Goal: Communication & Community: Answer question/provide support

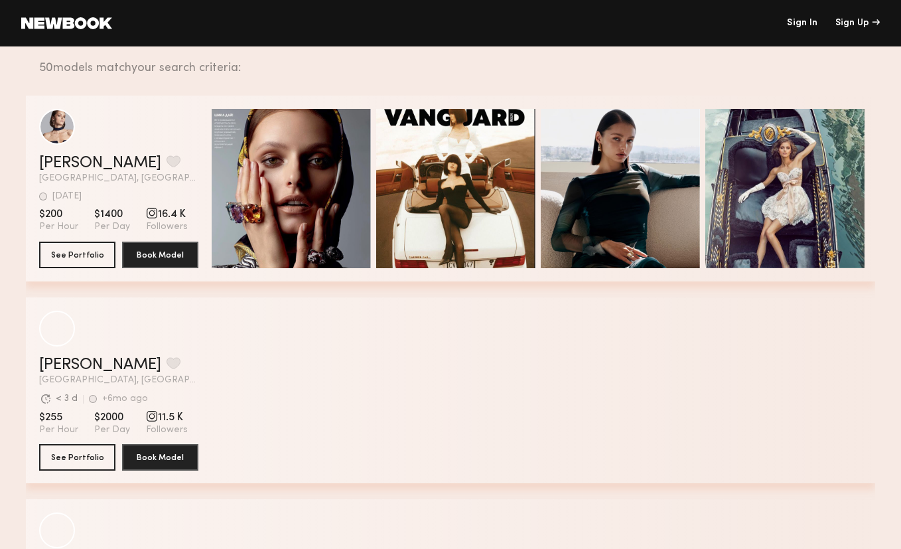
click at [804, 27] on link "Sign In" at bounding box center [802, 23] width 31 height 9
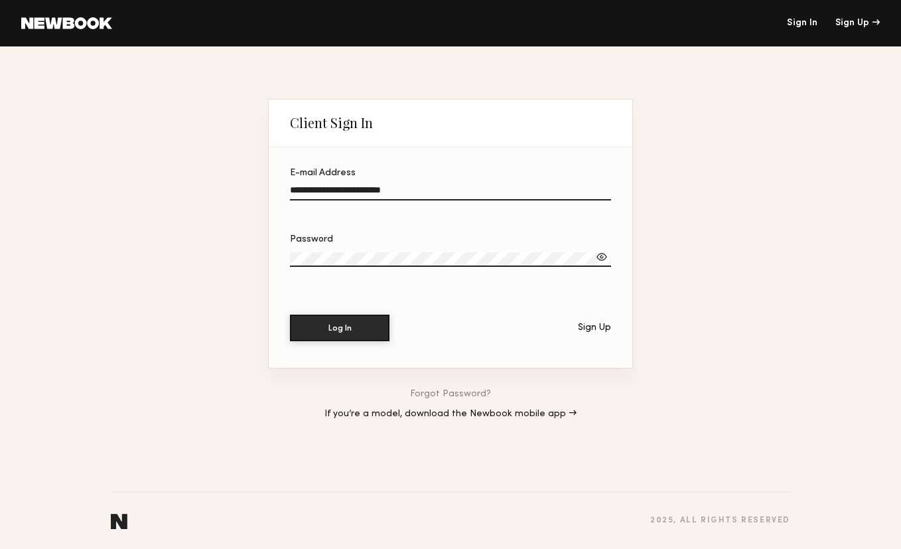
click at [392, 187] on input "**********" at bounding box center [450, 192] width 321 height 15
type input "**********"
click at [347, 322] on button "Log In" at bounding box center [340, 327] width 100 height 27
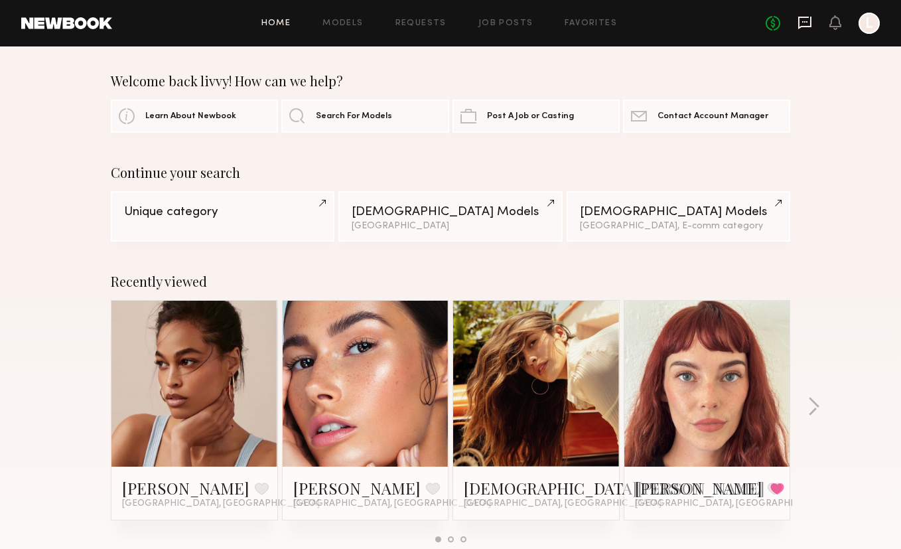
click at [808, 19] on icon at bounding box center [805, 22] width 15 height 15
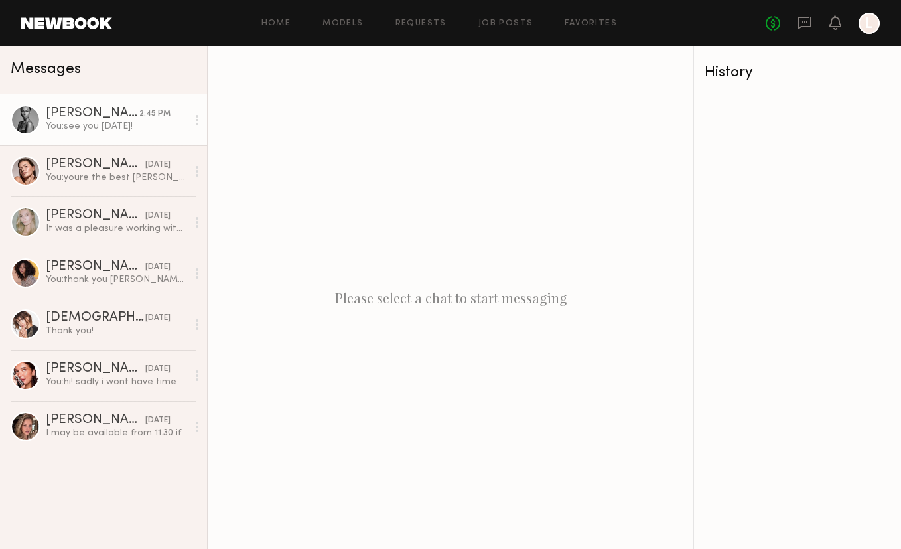
click at [116, 121] on div "You: see you [DATE]!" at bounding box center [116, 126] width 141 height 13
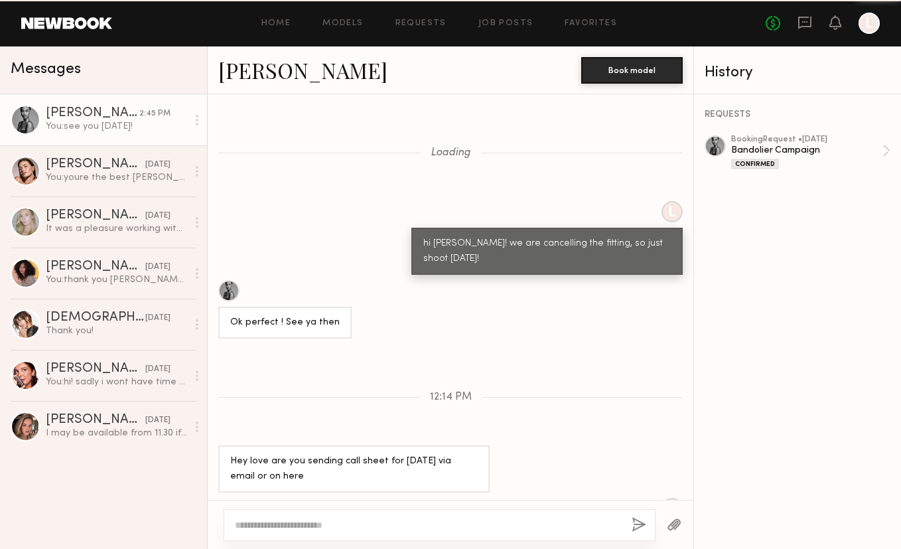
scroll to position [372, 0]
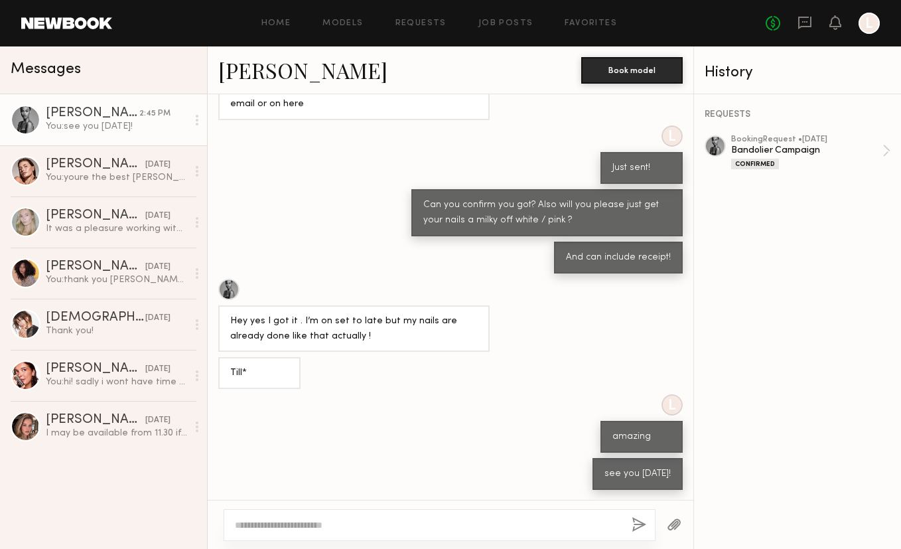
click at [313, 520] on textarea at bounding box center [428, 524] width 386 height 13
type textarea "**********"
click at [637, 523] on button "button" at bounding box center [639, 525] width 15 height 17
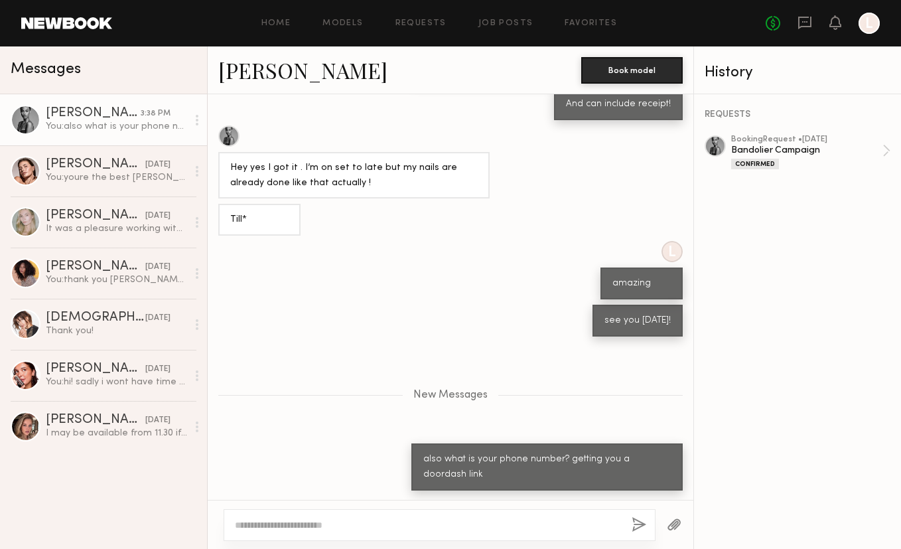
click at [637, 523] on button "button" at bounding box center [639, 525] width 15 height 17
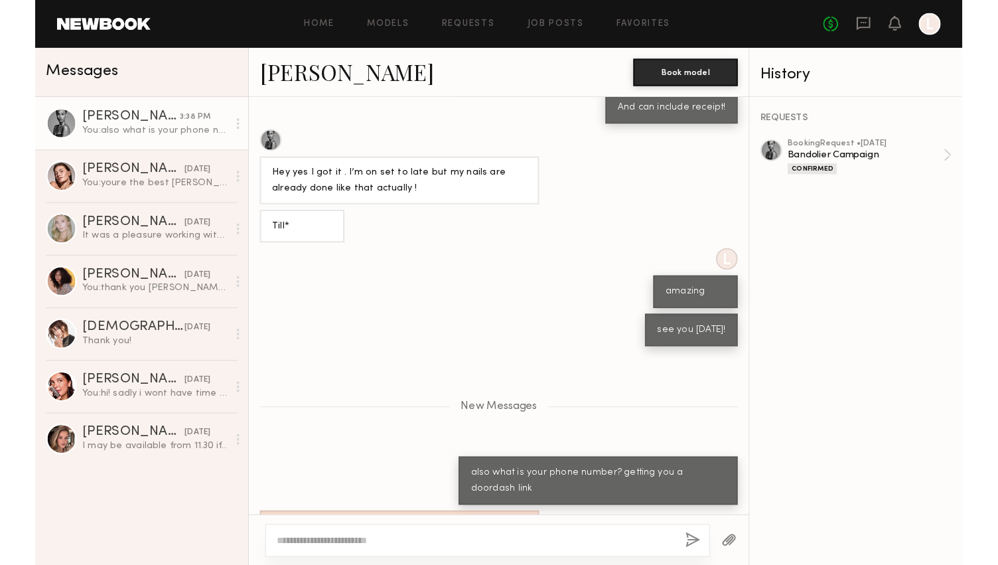
scroll to position [608, 0]
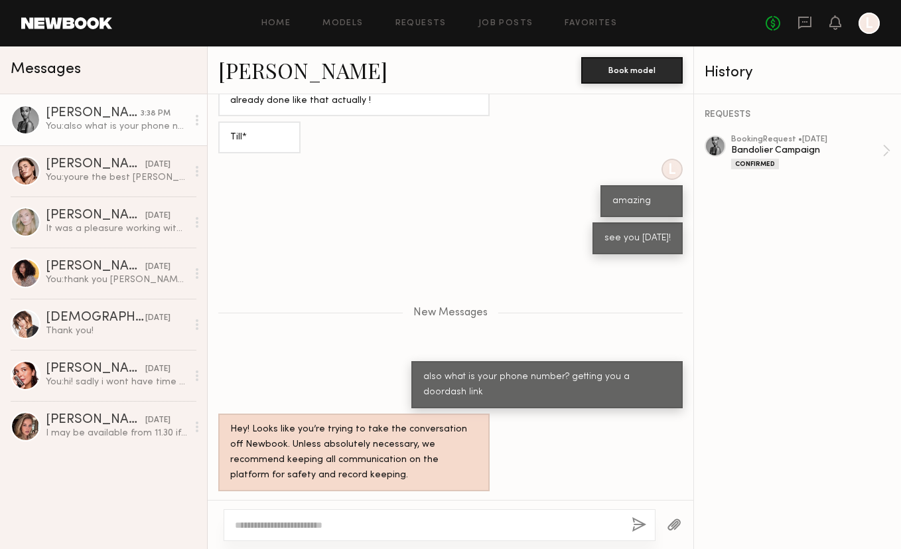
click at [349, 296] on div "New Messages" at bounding box center [451, 311] width 486 height 102
click at [323, 515] on div at bounding box center [440, 525] width 432 height 32
click at [327, 520] on textarea at bounding box center [428, 524] width 386 height 13
click at [341, 185] on div "L amazing" at bounding box center [451, 188] width 486 height 58
click at [532, 331] on div "New Messages" at bounding box center [451, 311] width 486 height 102
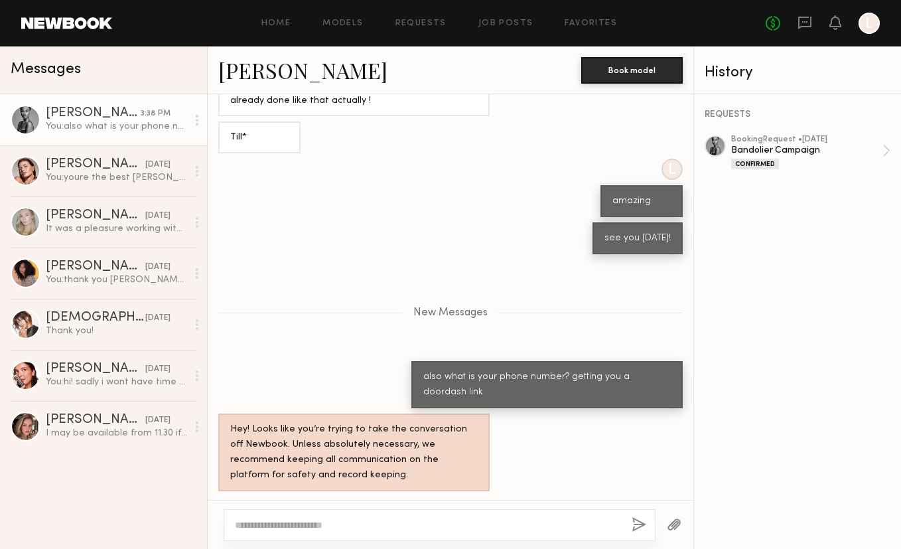
click at [366, 136] on div "Till*" at bounding box center [451, 137] width 486 height 32
click at [448, 303] on div "New Messages" at bounding box center [451, 311] width 486 height 102
click at [329, 208] on div "L amazing" at bounding box center [451, 188] width 486 height 58
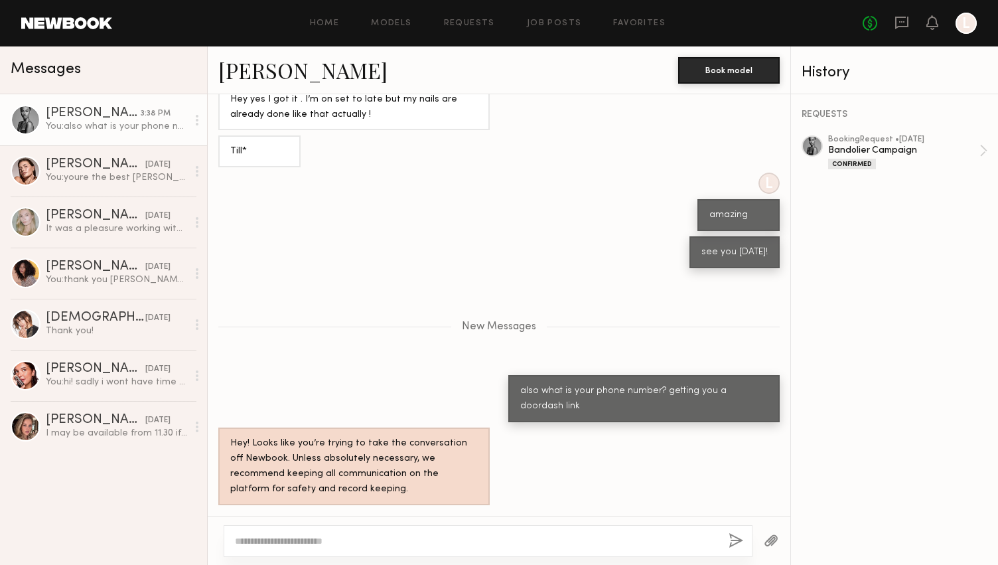
scroll to position [592, 0]
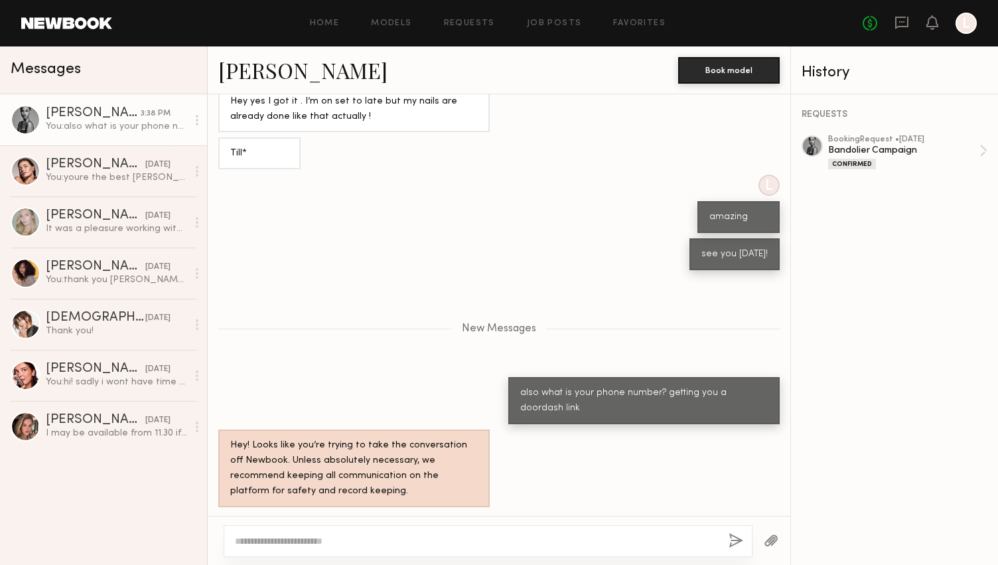
click at [327, 291] on div "New Messages" at bounding box center [499, 326] width 583 height 102
click at [387, 327] on div "New Messages" at bounding box center [499, 328] width 583 height 11
drag, startPoint x: 352, startPoint y: 395, endPoint x: 352, endPoint y: 268, distance: 126.8
click at [352, 377] on div "also what is your phone number? getting you a doordash link" at bounding box center [499, 400] width 583 height 47
click at [352, 260] on div "see you [DATE]!" at bounding box center [499, 254] width 583 height 32
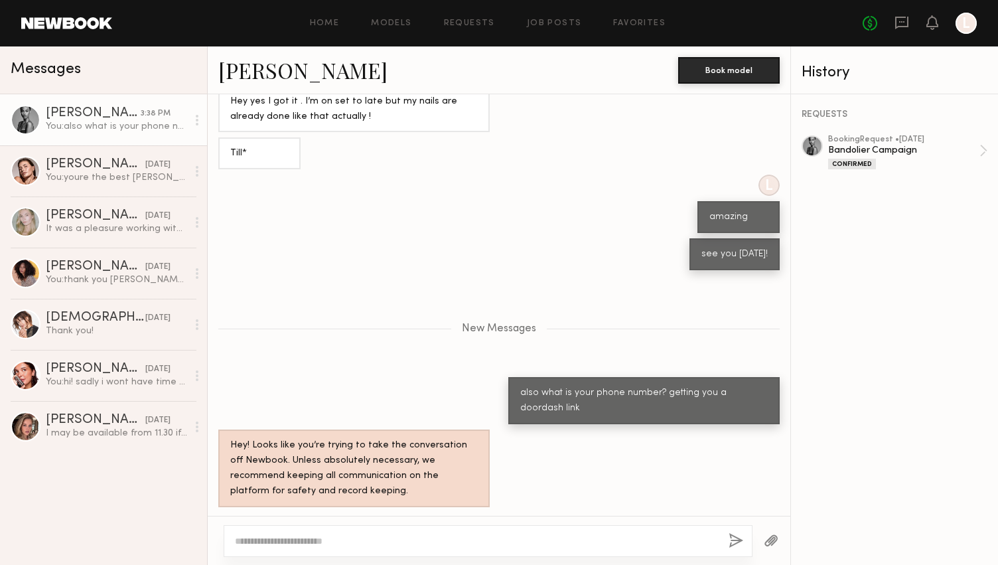
click at [487, 541] on textarea at bounding box center [476, 540] width 483 height 13
click at [408, 532] on div at bounding box center [488, 541] width 529 height 32
click at [358, 543] on textarea at bounding box center [476, 540] width 483 height 13
click at [293, 546] on textarea at bounding box center [476, 540] width 483 height 13
click at [465, 377] on div "also what is your phone number? getting you a doordash link" at bounding box center [499, 400] width 583 height 47
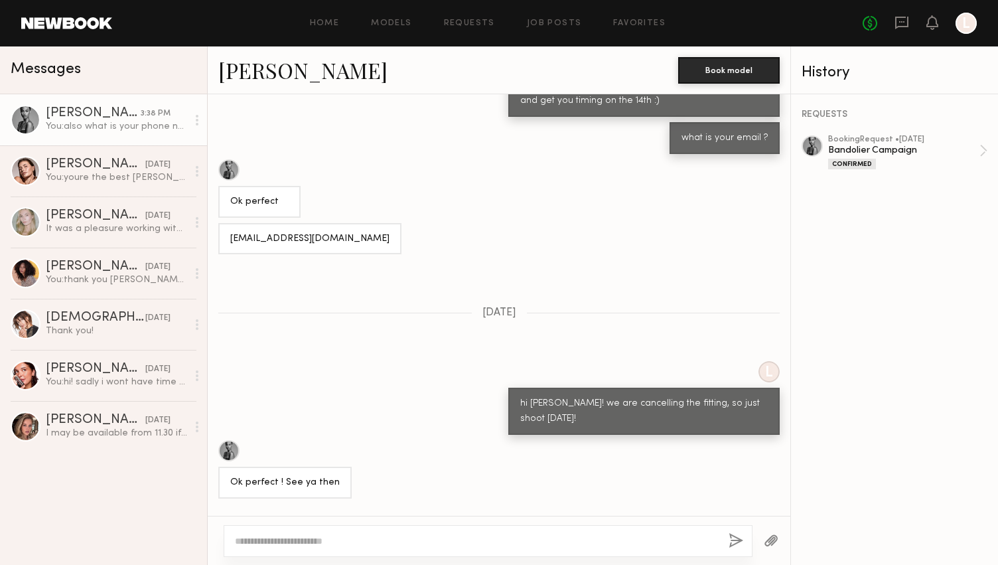
scroll to position [1063, 0]
